Goal: Task Accomplishment & Management: Complete application form

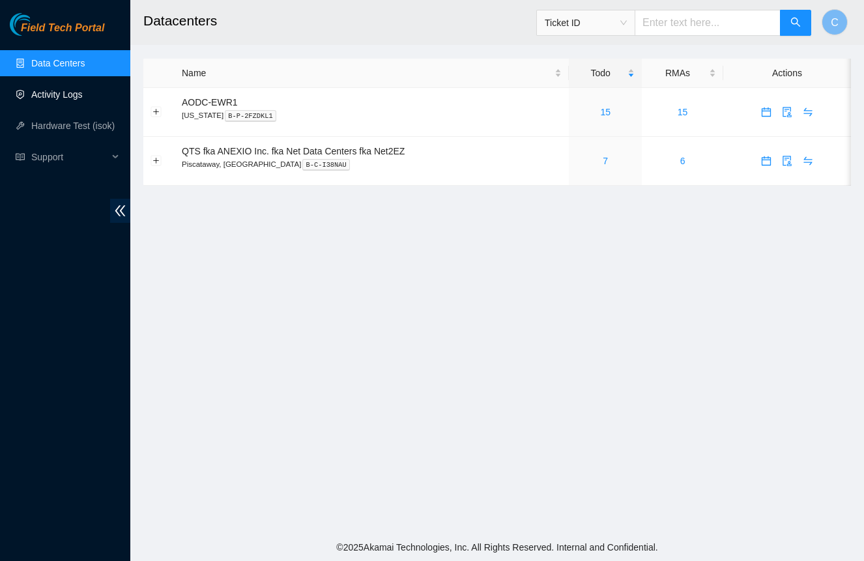
click at [43, 94] on link "Activity Logs" at bounding box center [56, 94] width 51 height 10
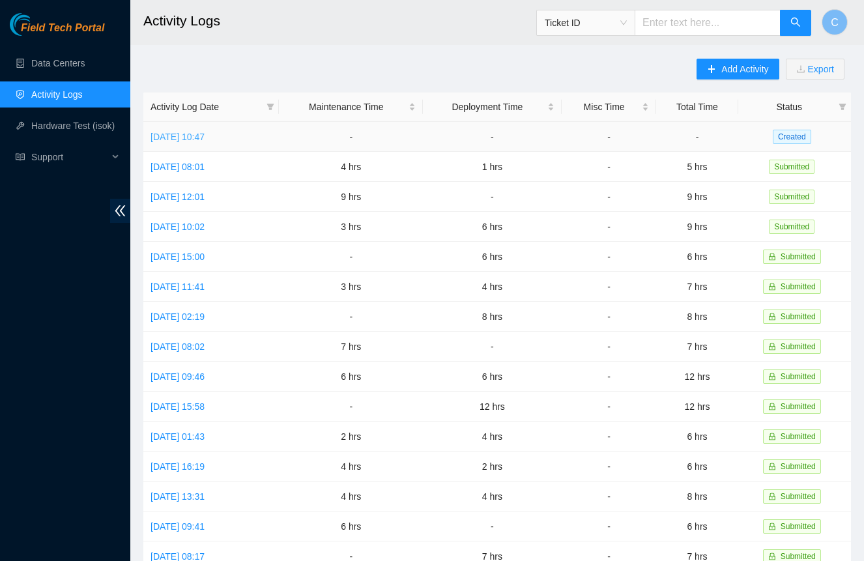
click at [205, 134] on link "[DATE] 10:47" at bounding box center [178, 137] width 54 height 10
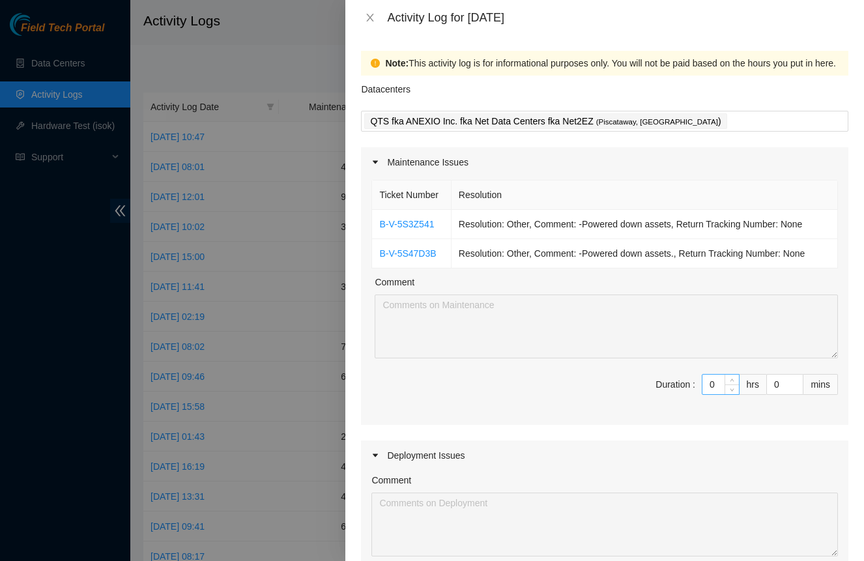
click at [714, 388] on input "0" at bounding box center [721, 385] width 37 height 20
type input "3"
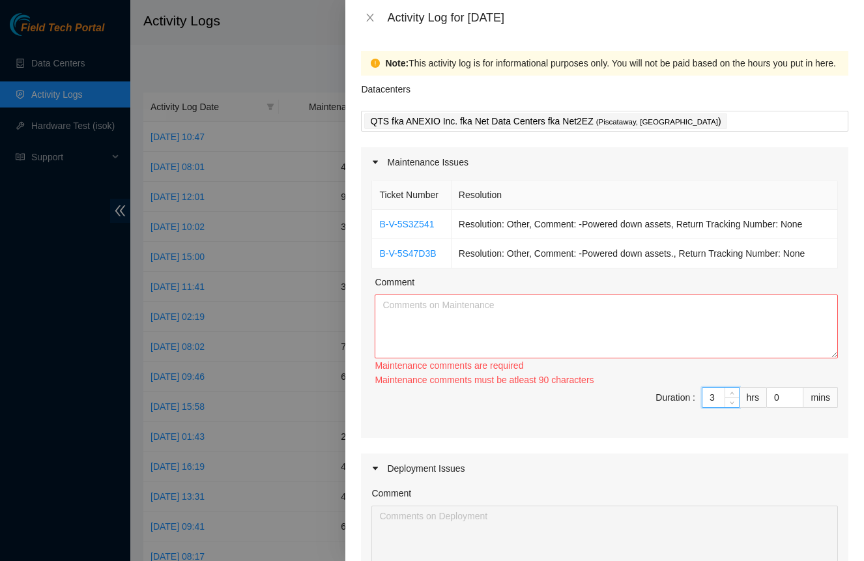
type input "3"
click at [558, 302] on textarea "Comment" at bounding box center [606, 327] width 463 height 64
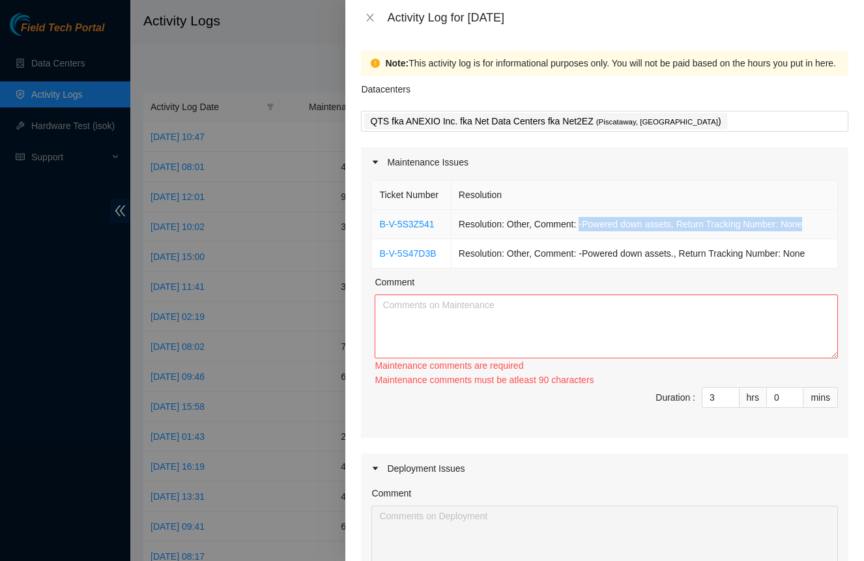
drag, startPoint x: 585, startPoint y: 225, endPoint x: 814, endPoint y: 226, distance: 229.4
click at [814, 226] on td "Resolution: Other, Comment: -Powered down assets, Return Tracking Number: None" at bounding box center [645, 224] width 387 height 29
copy td "-Powered down assets, Return Tracking Number: None"
click at [674, 311] on textarea "Comment" at bounding box center [606, 327] width 463 height 64
paste textarea "-Powered down assets, Return Tracking Number: None"
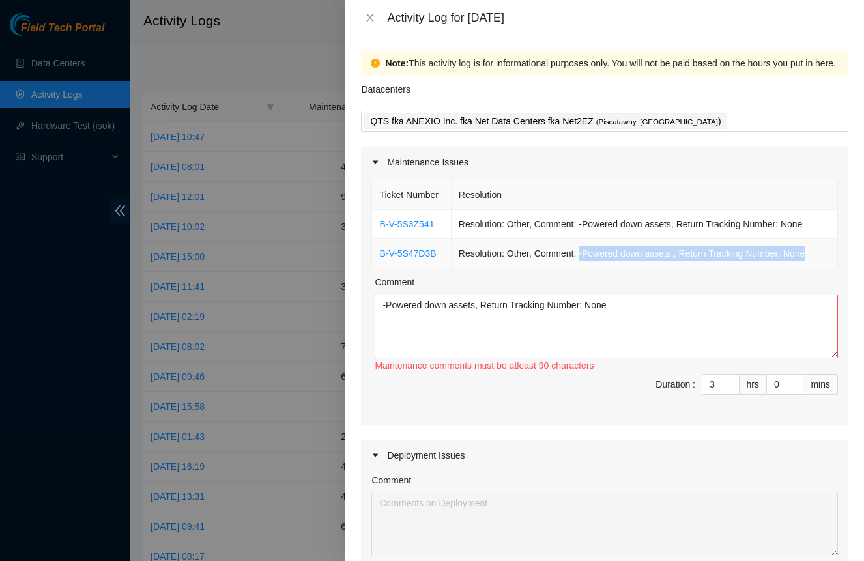
drag, startPoint x: 584, startPoint y: 254, endPoint x: 816, endPoint y: 256, distance: 232.0
click at [816, 256] on td "Resolution: Other, Comment: -Powered down assets., Return Tracking Number: None" at bounding box center [645, 253] width 387 height 29
copy td "-Powered down assets., Return Tracking Number: None"
click at [734, 305] on textarea "-Powered down assets, Return Tracking Number: None" at bounding box center [606, 327] width 463 height 64
paste textarea "-Powered down assets., Return Tracking Number: None"
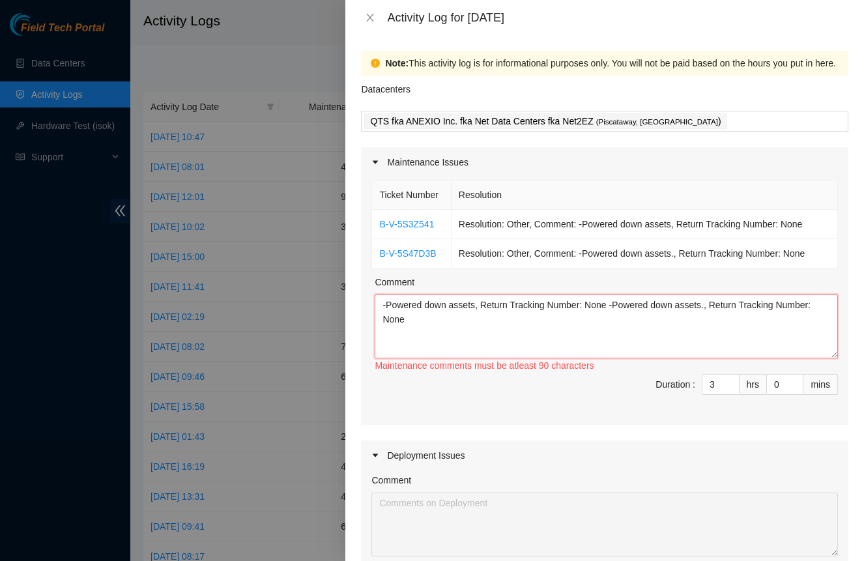
click at [690, 324] on textarea "-Powered down assets, Return Tracking Number: None -Powered down assets., Retur…" at bounding box center [606, 327] width 463 height 64
type textarea "-Powered down assets, Return Tracking Number: None -Powered down assets., Retur…"
click at [712, 379] on input "3" at bounding box center [721, 385] width 37 height 20
click at [713, 380] on input "3" at bounding box center [721, 385] width 37 height 20
type input "2"
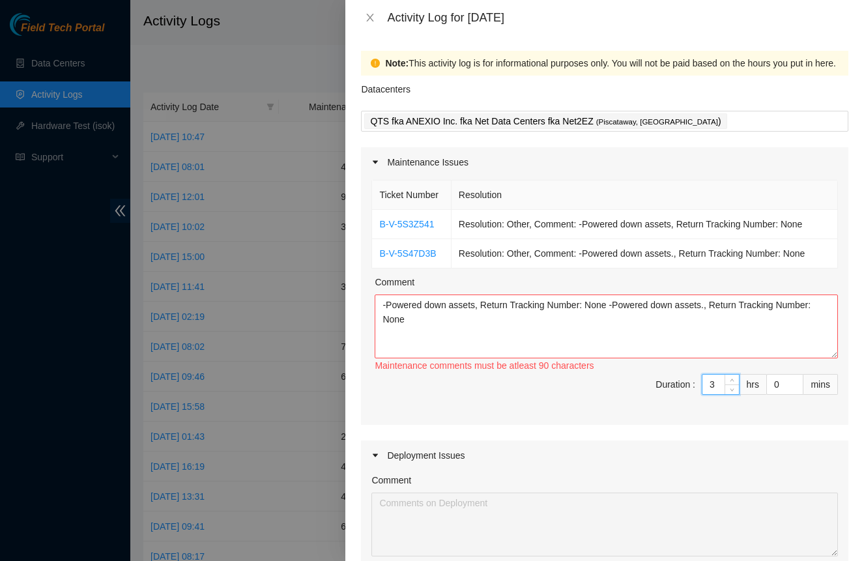
type input "2"
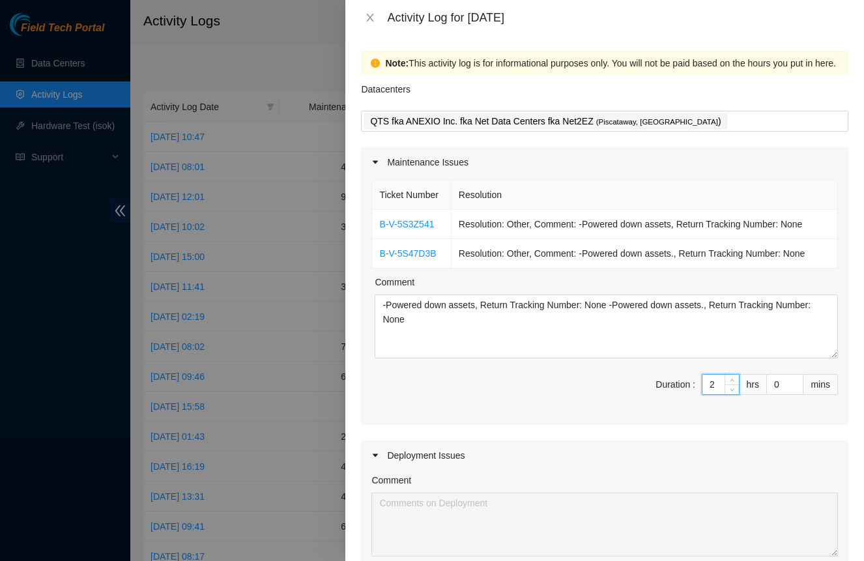
type input "2"
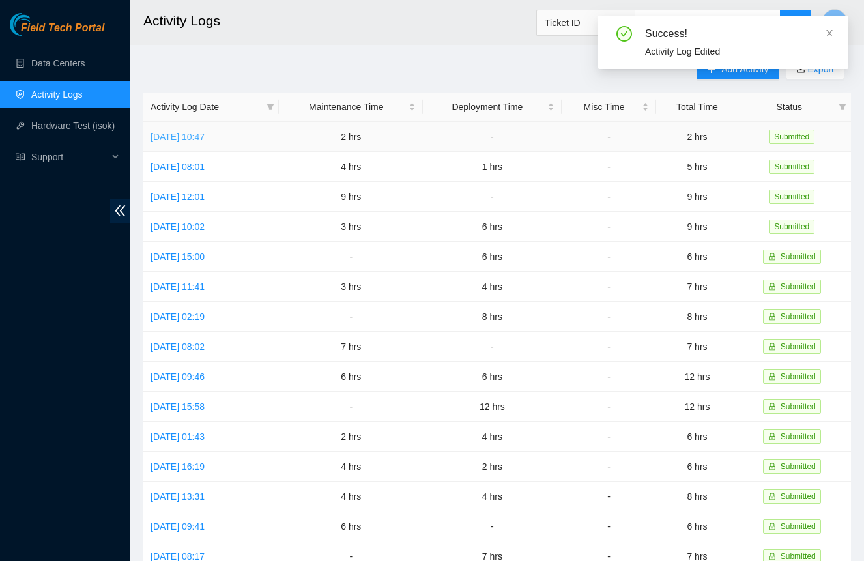
click at [205, 134] on link "Tue, 12 Aug 2025 10:47" at bounding box center [178, 137] width 54 height 10
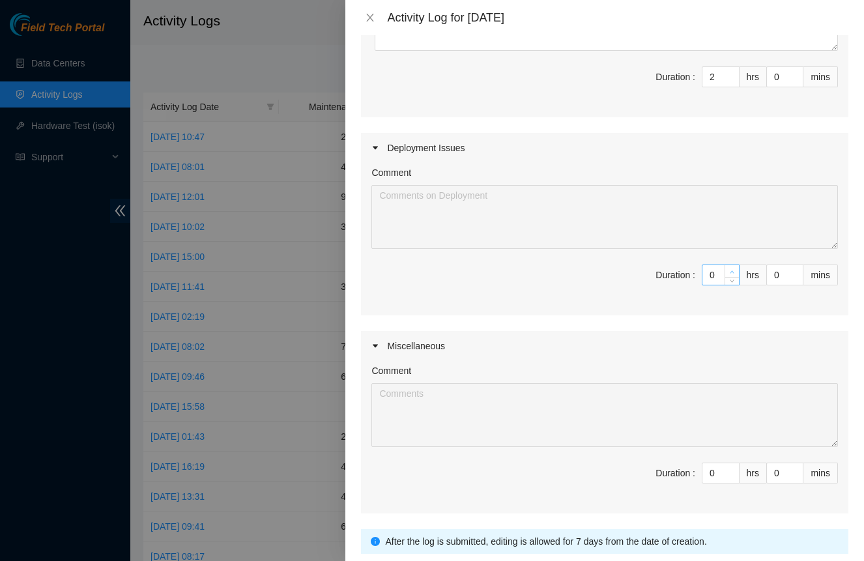
scroll to position [306, 0]
click at [716, 280] on input "0" at bounding box center [721, 277] width 37 height 20
type input "1"
type input "3"
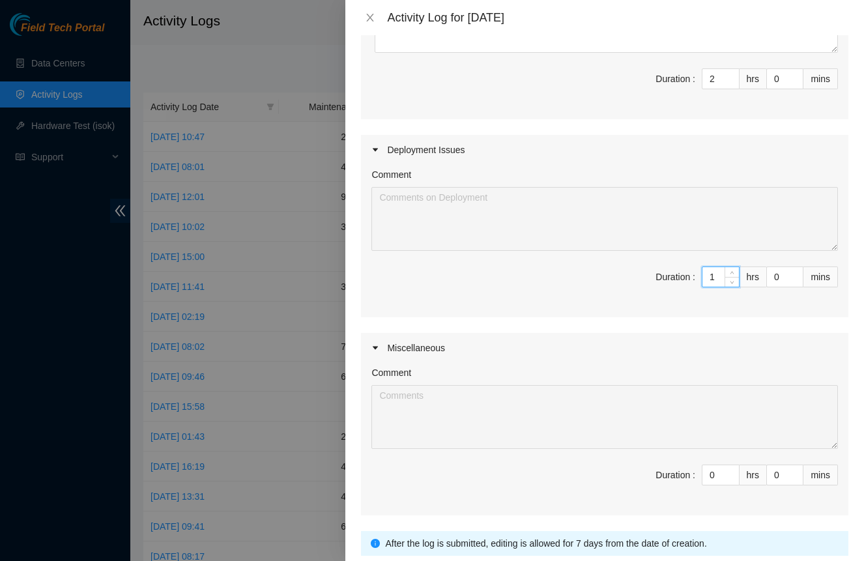
type input "10"
type input "12"
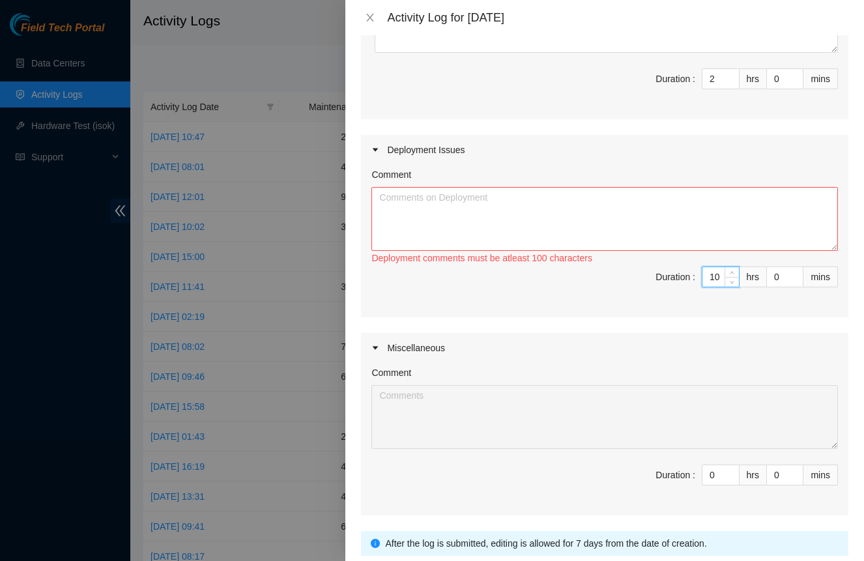
type input "10"
click at [473, 212] on textarea "Comment" at bounding box center [605, 219] width 467 height 64
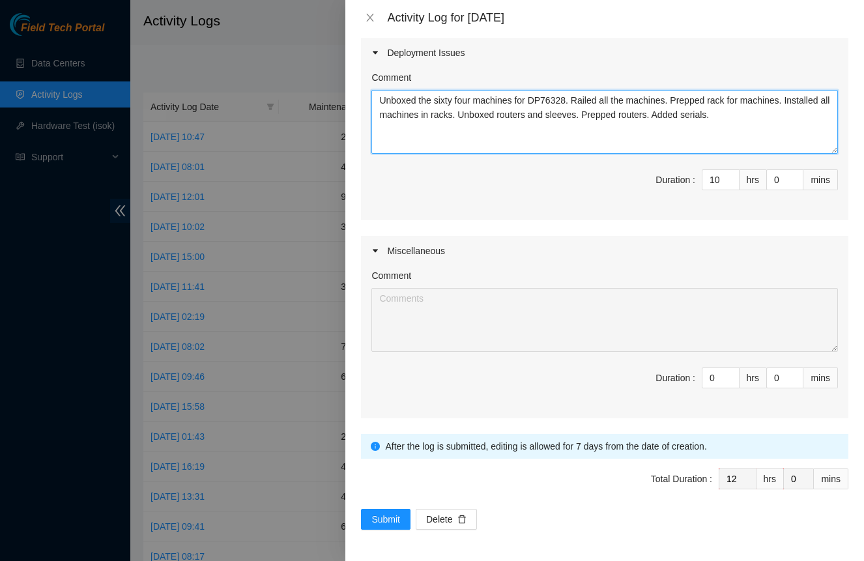
scroll to position [403, 0]
click at [430, 117] on textarea "Unboxed the sixty four machines for DP76328. Railed all the machines. Prepped r…" at bounding box center [605, 122] width 467 height 64
type textarea "Unboxed the sixty four machines for DP76328. Railed all the machines. Prepped r…"
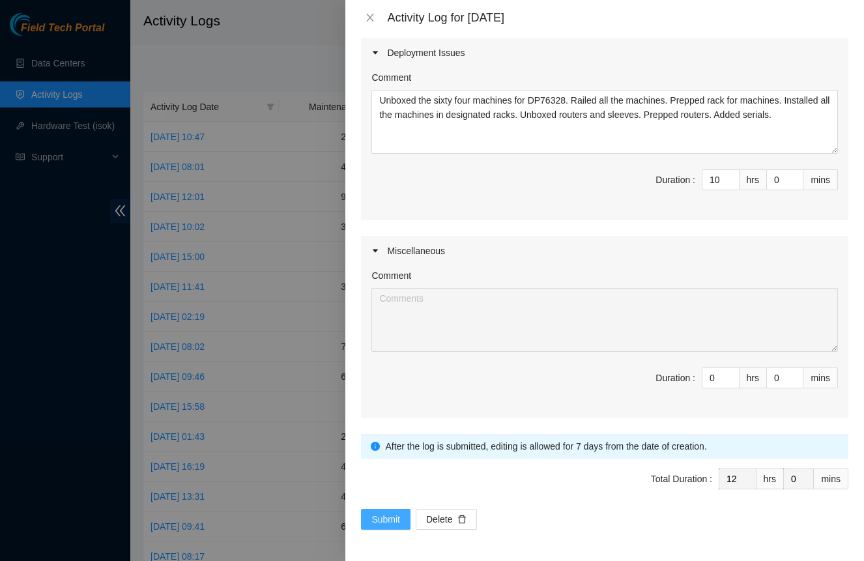
click at [390, 518] on span "Submit" at bounding box center [386, 519] width 29 height 14
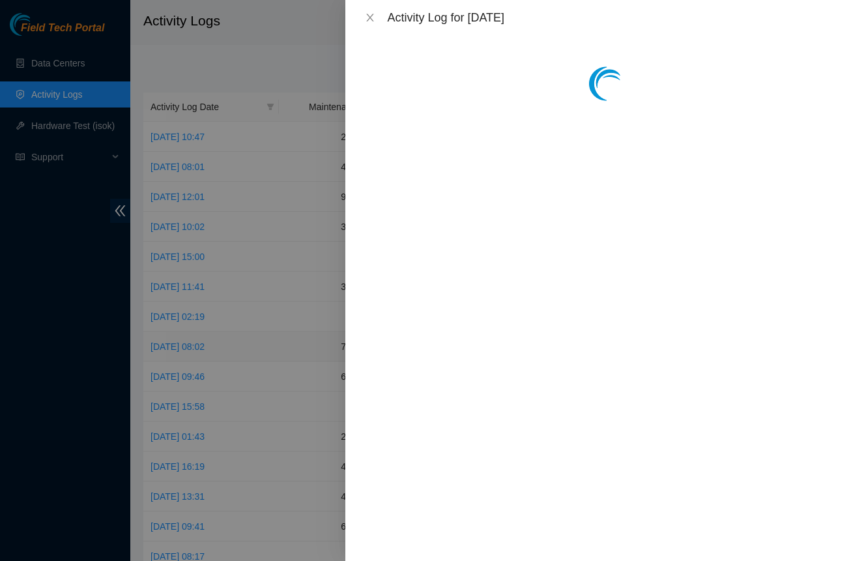
scroll to position [0, 0]
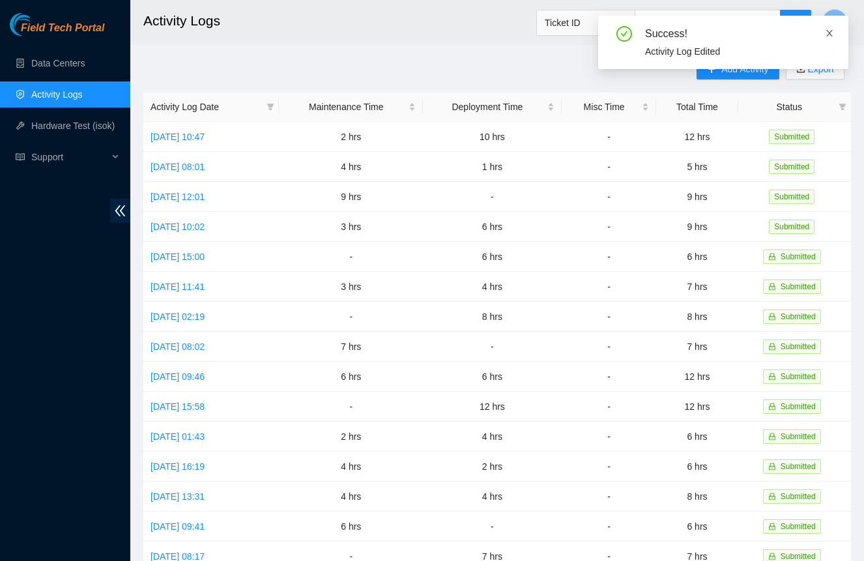
click at [832, 35] on icon "close" at bounding box center [829, 33] width 7 height 7
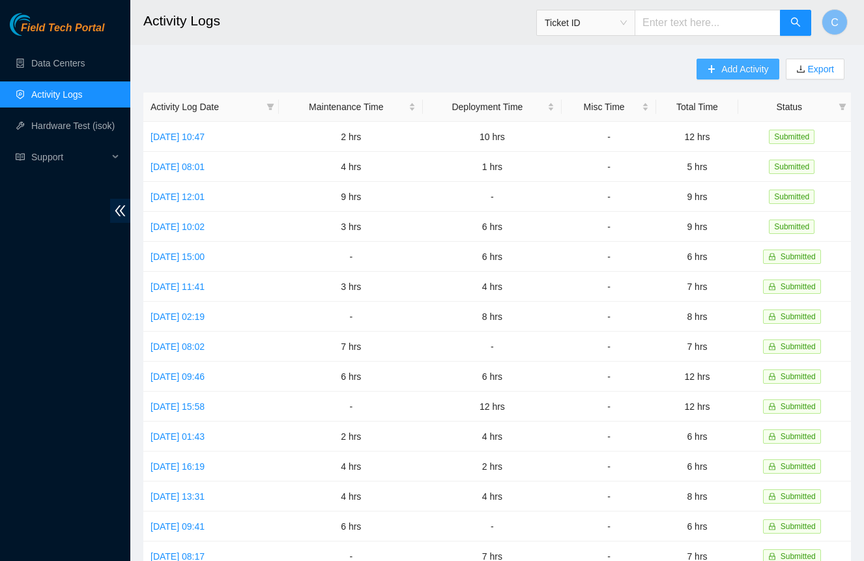
click at [738, 70] on span "Add Activity" at bounding box center [745, 69] width 47 height 14
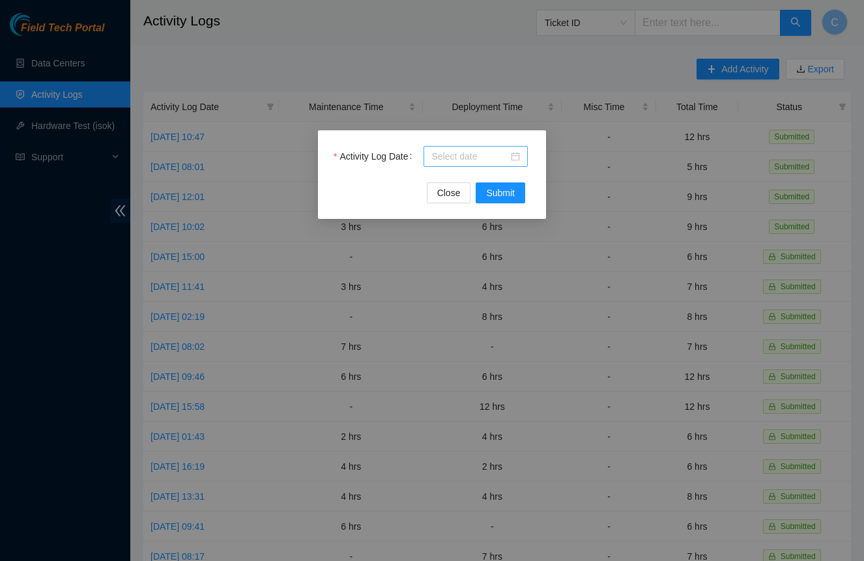
click at [486, 156] on input "Activity Log Date" at bounding box center [469, 156] width 77 height 14
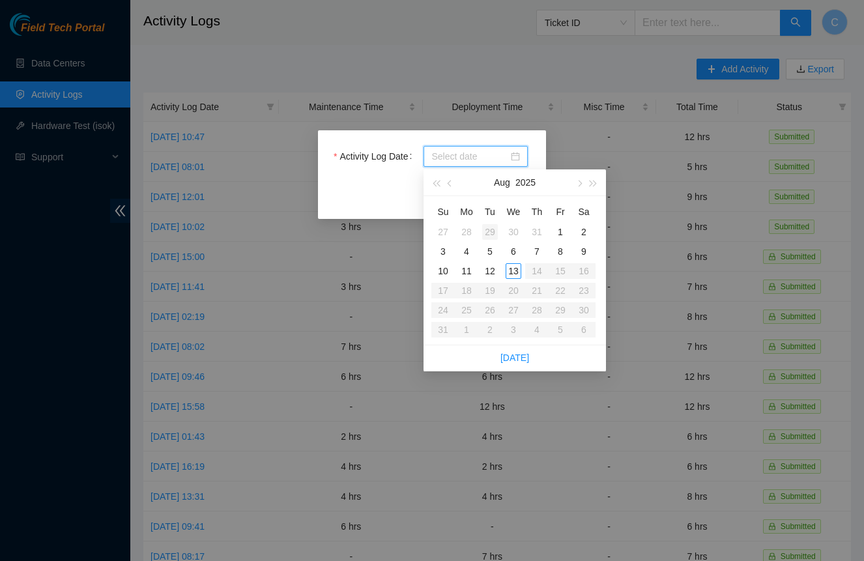
type input "2025-07-29"
type input "2025-08-06"
type input "2025-08-13"
click at [516, 274] on div "13" at bounding box center [514, 271] width 16 height 16
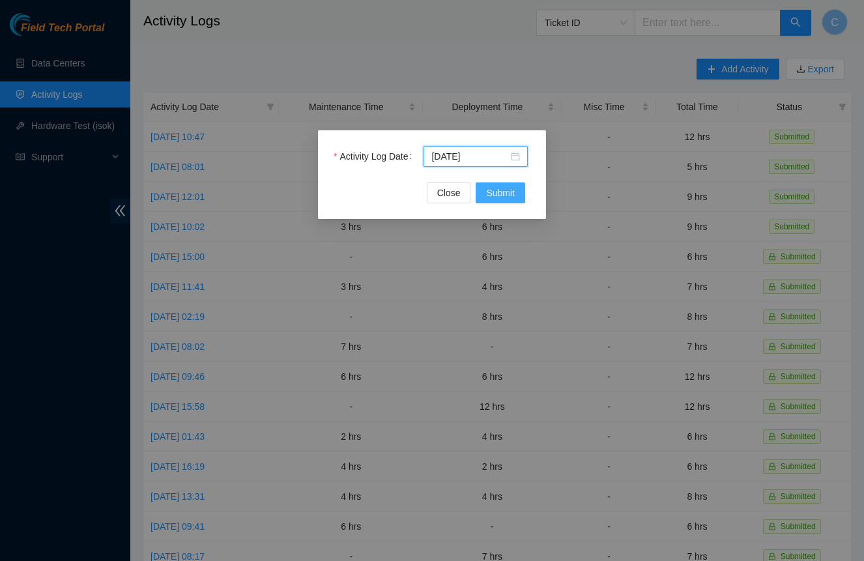
click at [498, 197] on span "Submit" at bounding box center [500, 193] width 29 height 14
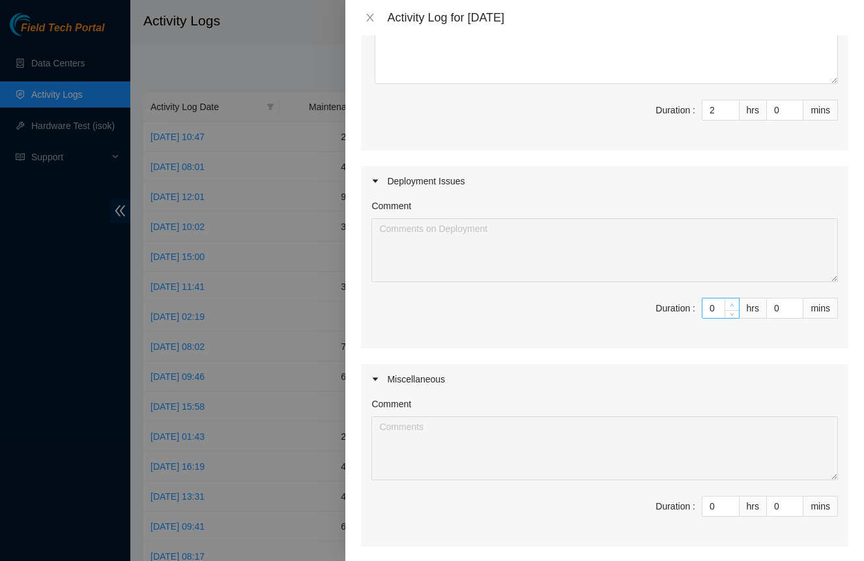
scroll to position [192, 0]
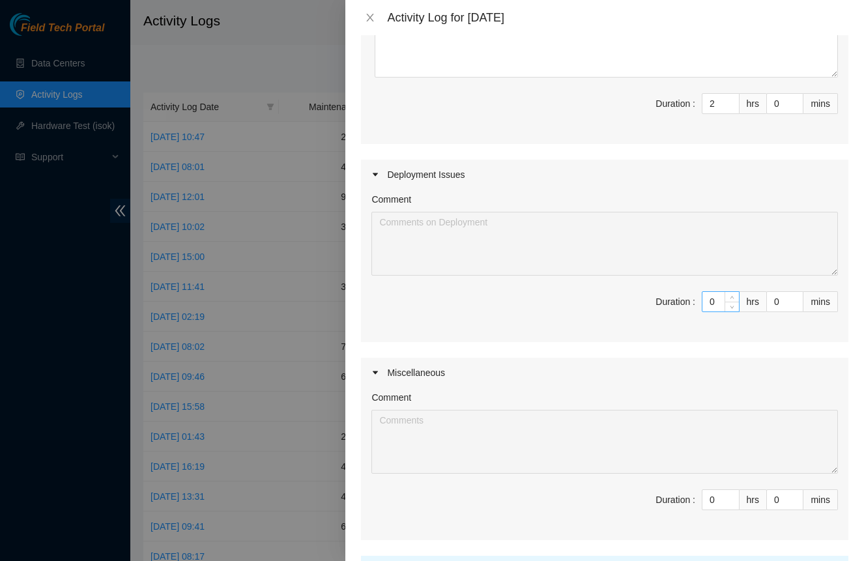
click at [717, 303] on input "0" at bounding box center [721, 302] width 37 height 20
type input "4"
type input "6"
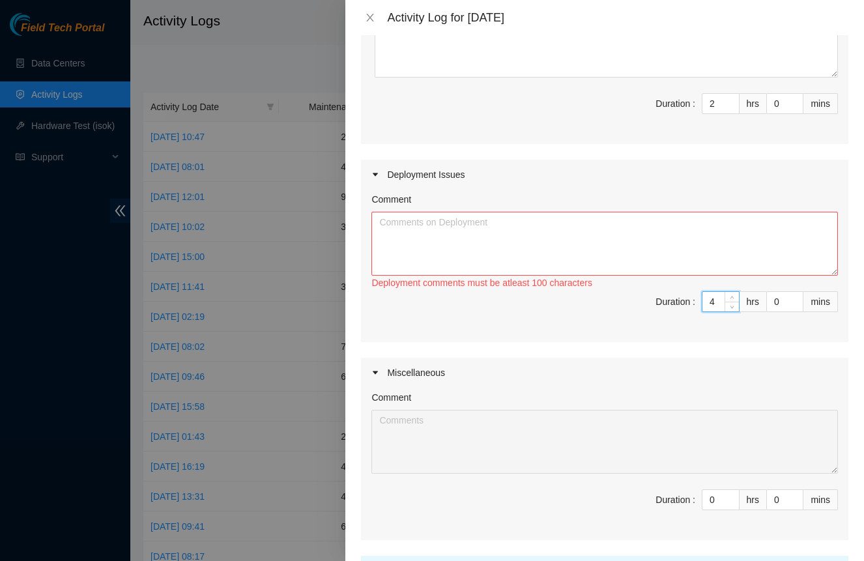
type input "4"
drag, startPoint x: 625, startPoint y: 246, endPoint x: 647, endPoint y: 295, distance: 52.8
click at [625, 246] on textarea "Comment" at bounding box center [605, 244] width 467 height 64
type textarea "R"
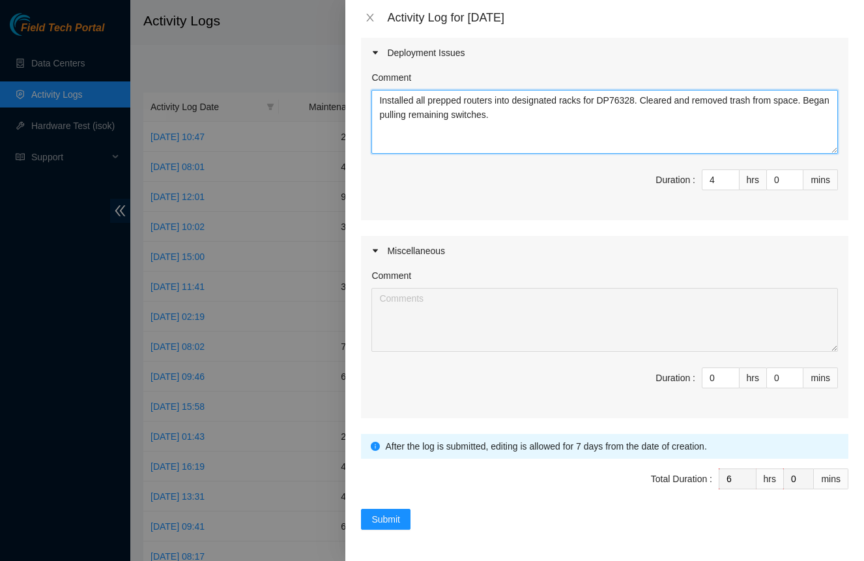
scroll to position [314, 0]
click at [442, 117] on textarea "Installed all prepped routers into designated racks for DP76328. Cleared and re…" at bounding box center [605, 122] width 467 height 64
type textarea "Installed all prepped routers into designated racks for DP76328. Cleared and re…"
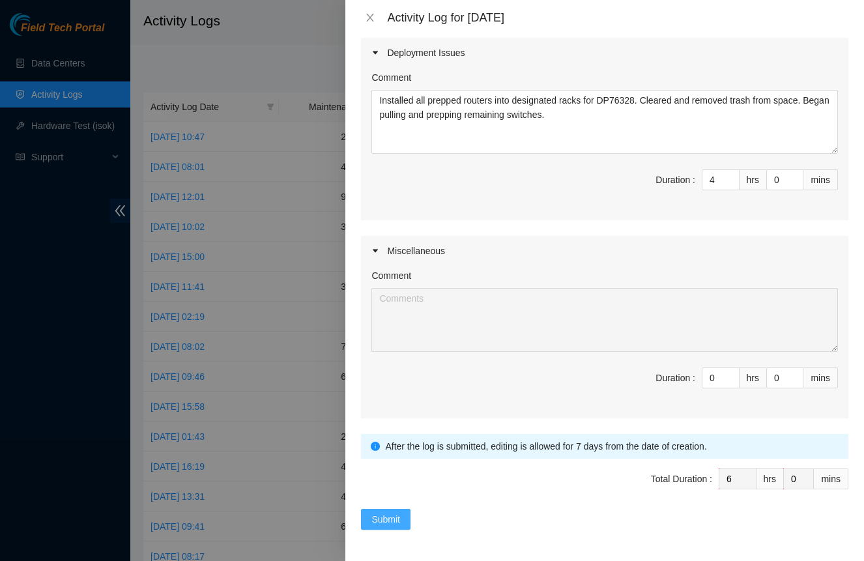
click at [403, 526] on button "Submit" at bounding box center [386, 519] width 50 height 21
click at [397, 525] on span "Submit" at bounding box center [386, 519] width 29 height 14
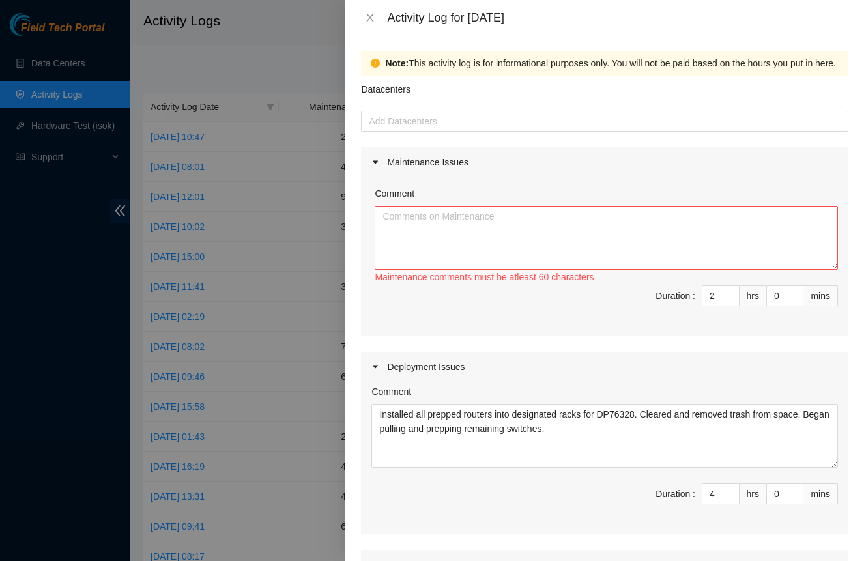
scroll to position [0, 0]
click at [720, 299] on input "2" at bounding box center [721, 296] width 37 height 20
type input "0"
type input "4"
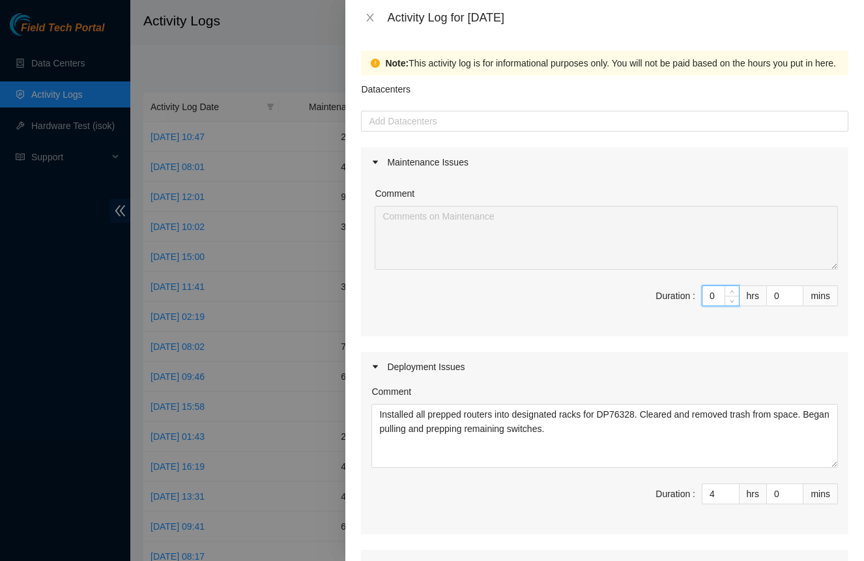
type input "0"
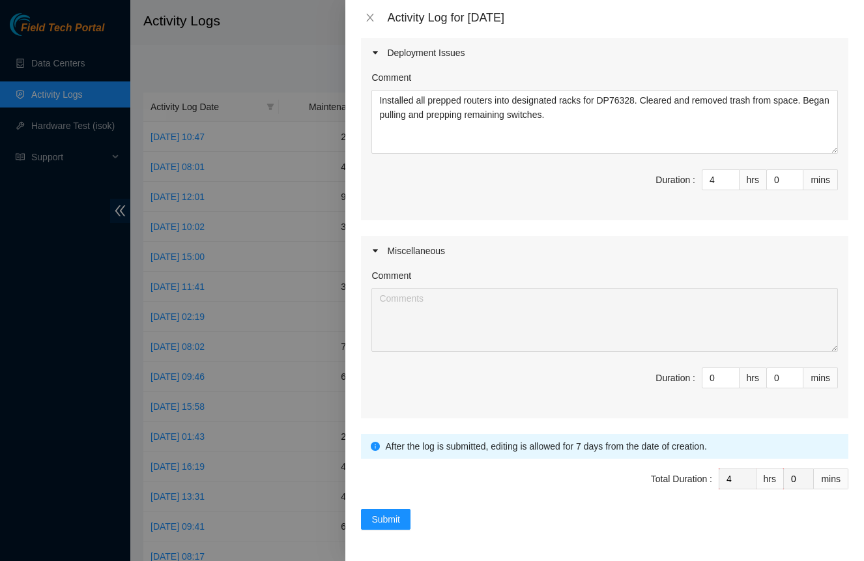
scroll to position [314, 0]
click at [392, 518] on span "Submit" at bounding box center [386, 519] width 29 height 14
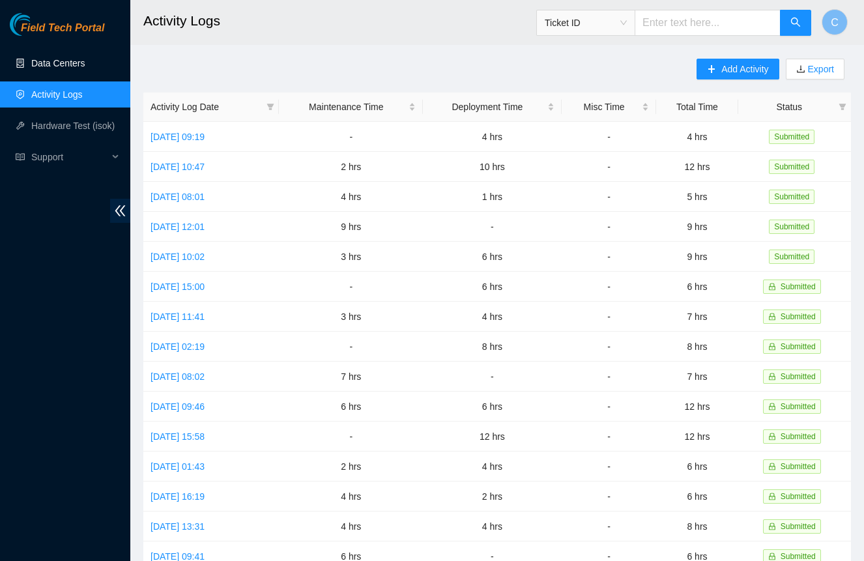
click at [53, 58] on link "Data Centers" at bounding box center [57, 63] width 53 height 10
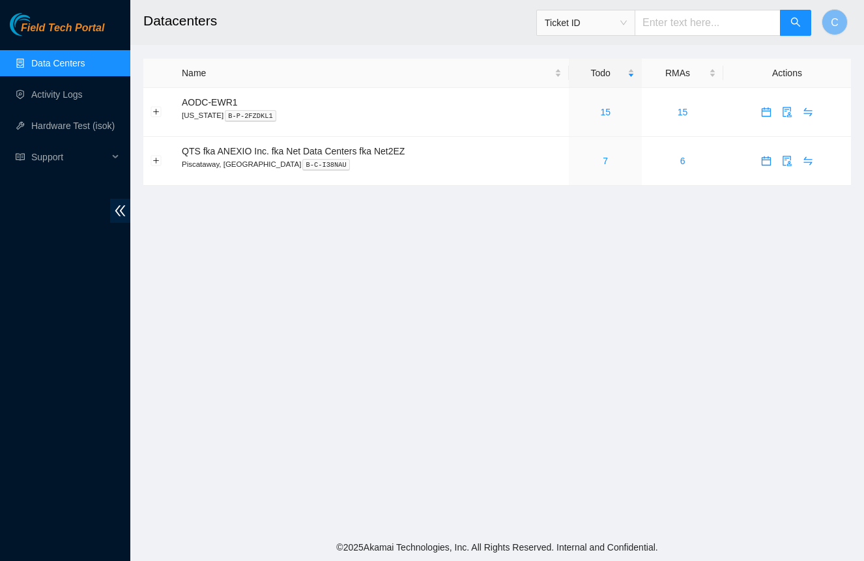
click at [497, 332] on main "Datacenters Ticket ID C Name Todo RMAs Actions AODC-EWR1 New Jersey B-P-2FZDKL1…" at bounding box center [497, 267] width 734 height 534
